Goal: Information Seeking & Learning: Learn about a topic

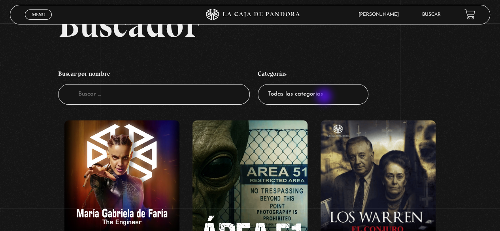
scroll to position [40, 0]
click at [325, 98] on select "Todas las categorías 11:11 Humanitario (1) Amo los Lunes (2) Análisis de series…" at bounding box center [313, 94] width 111 height 21
select select "centinelas"
click at [261, 84] on select "Todas las categorías 11:11 Humanitario (1) Amo los Lunes (2) Análisis de series…" at bounding box center [313, 94] width 111 height 21
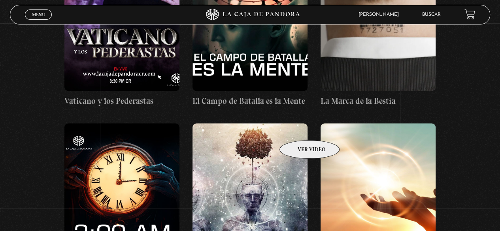
scroll to position [5060, 0]
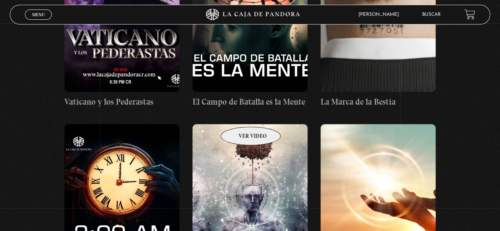
click at [240, 124] on figure at bounding box center [250, 195] width 115 height 142
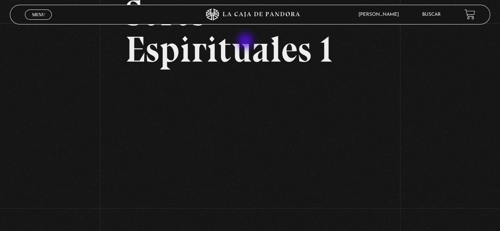
scroll to position [79, 0]
